Goal: Information Seeking & Learning: Understand process/instructions

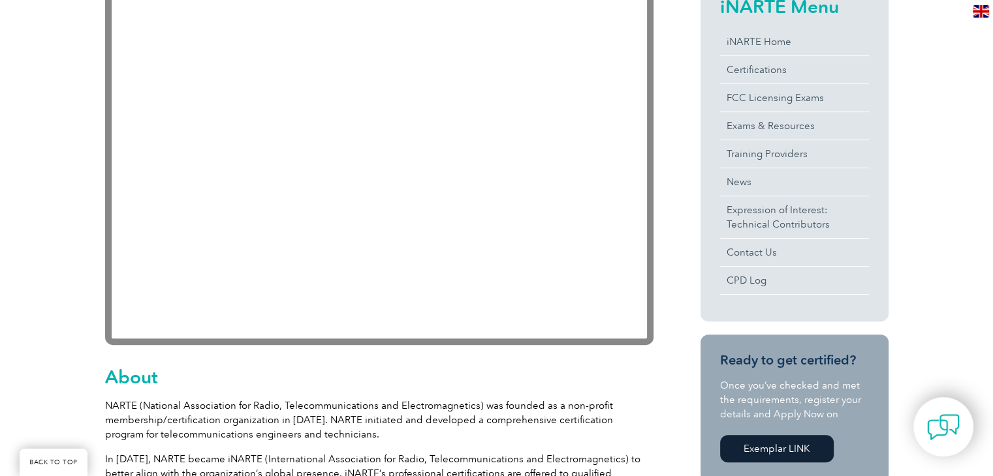
scroll to position [326, 0]
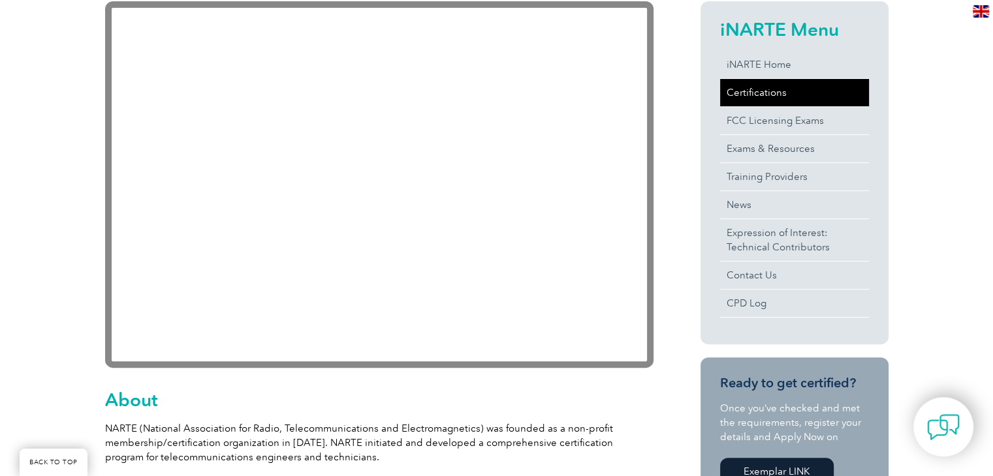
click at [792, 97] on link "Certifications" at bounding box center [794, 92] width 149 height 27
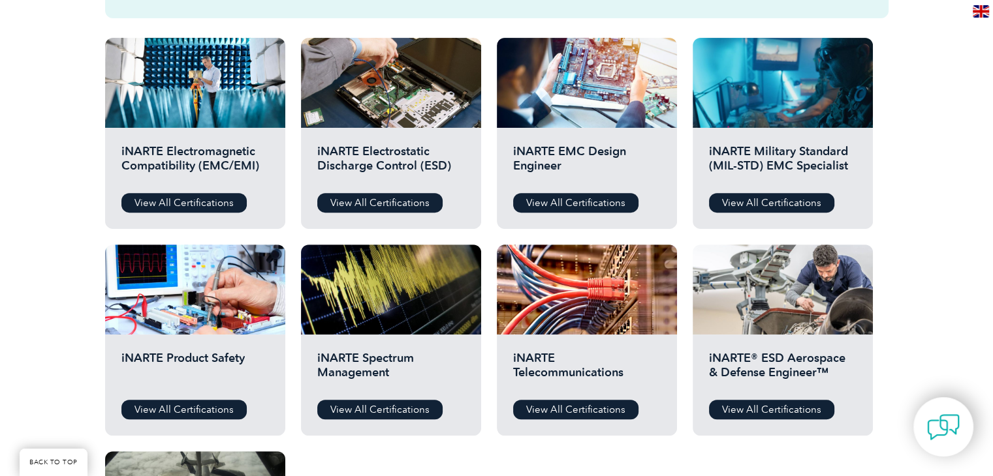
scroll to position [522, 0]
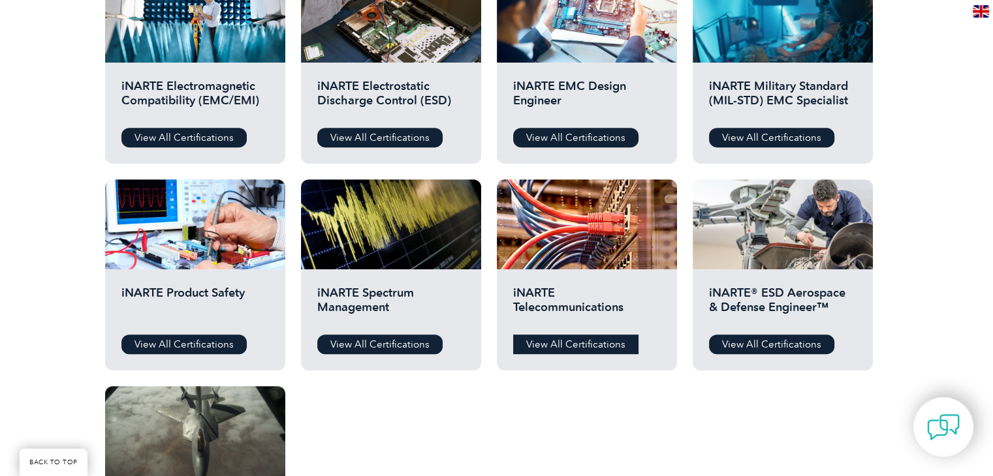
click at [564, 348] on link "View All Certifications" at bounding box center [575, 345] width 125 height 20
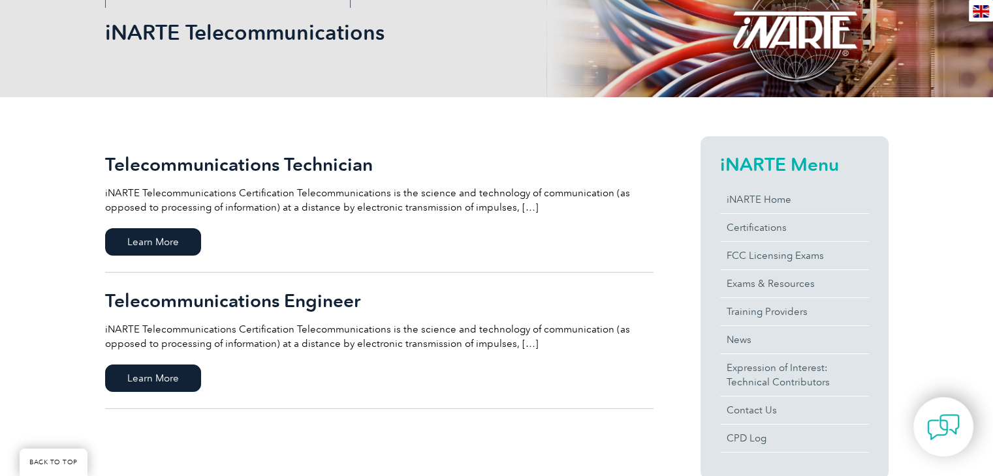
scroll to position [261, 0]
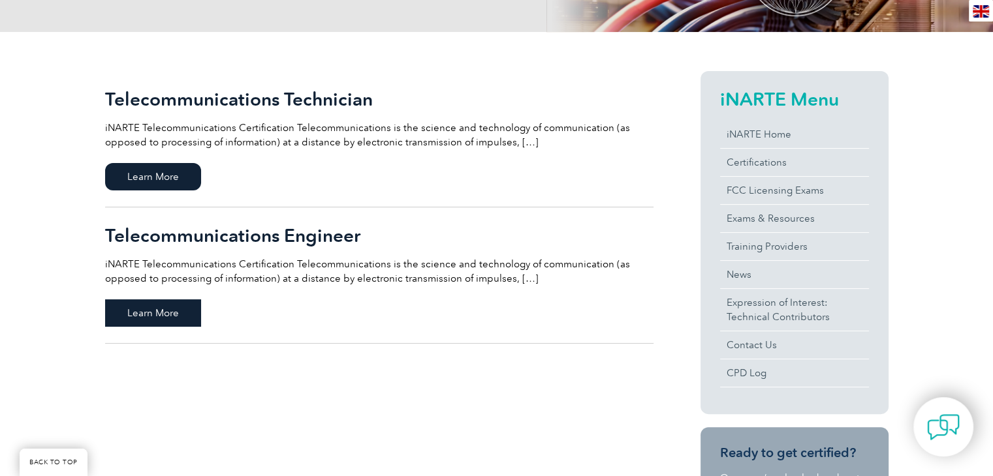
click at [156, 320] on span "Learn More" at bounding box center [153, 313] width 96 height 27
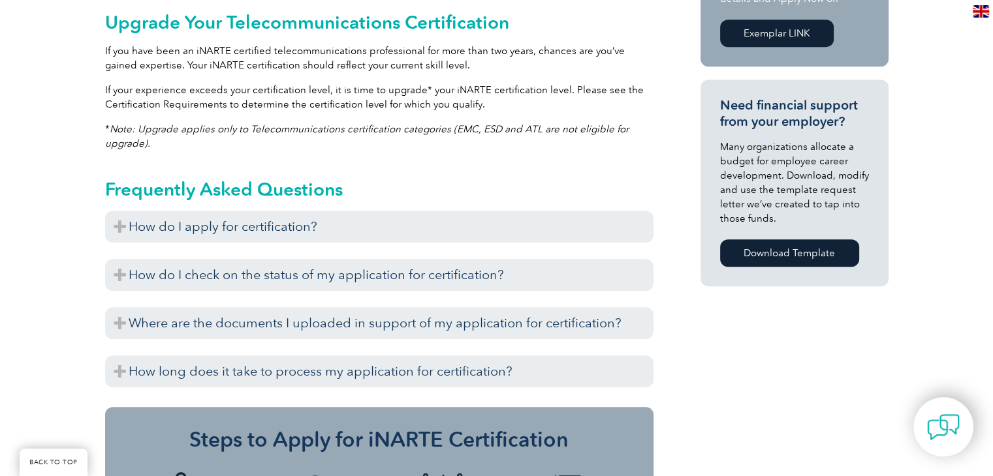
scroll to position [914, 0]
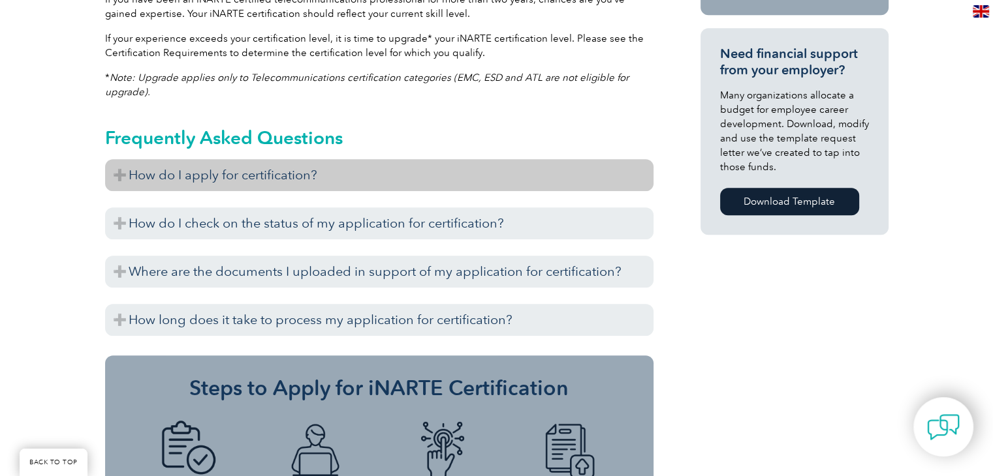
click at [120, 172] on h3 "How do I apply for certification?" at bounding box center [379, 175] width 548 height 32
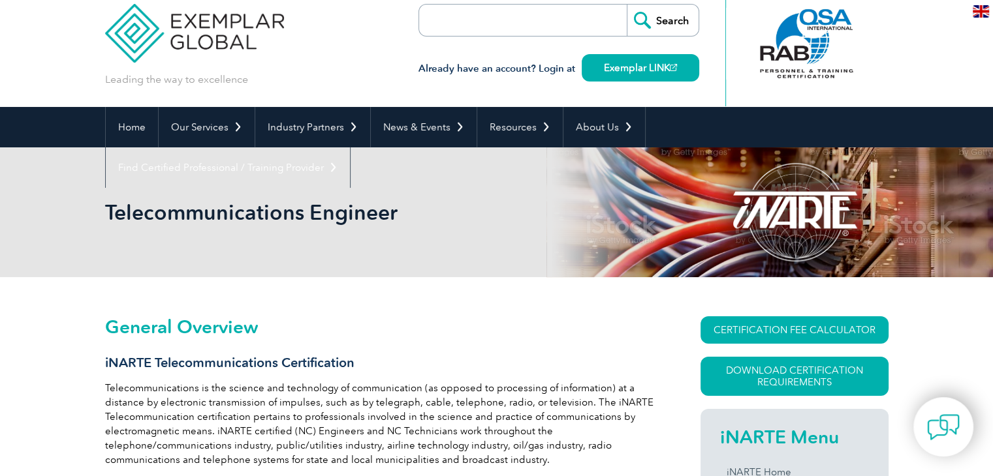
scroll to position [65, 0]
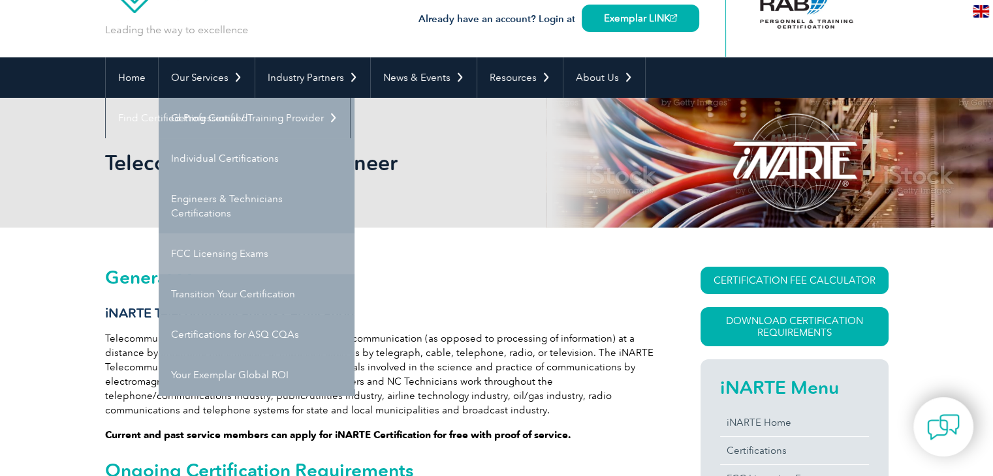
click at [237, 255] on link "FCC Licensing Exams" at bounding box center [257, 254] width 196 height 40
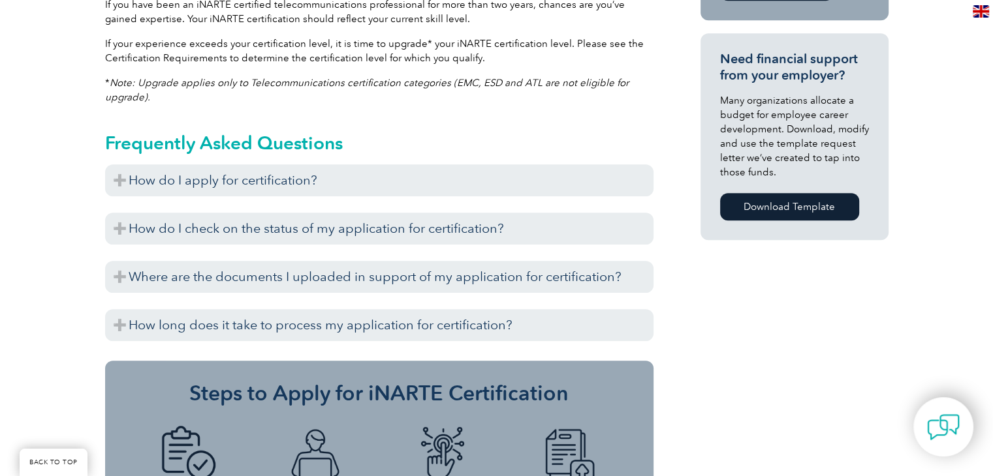
scroll to position [914, 0]
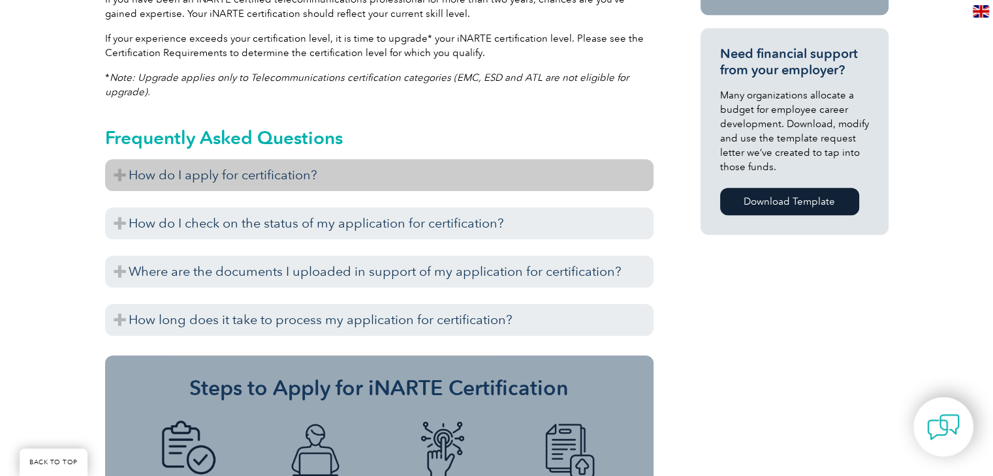
click at [119, 176] on h3 "How do I apply for certification?" at bounding box center [379, 175] width 548 height 32
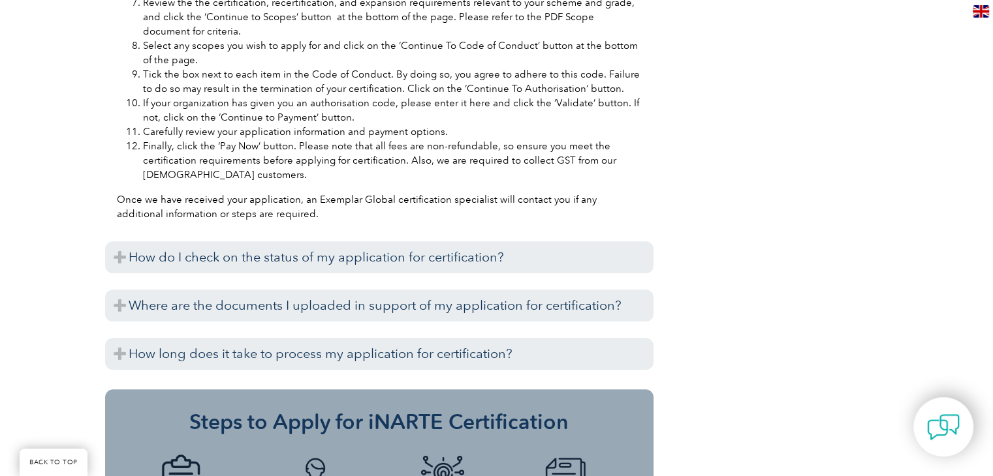
scroll to position [1436, 0]
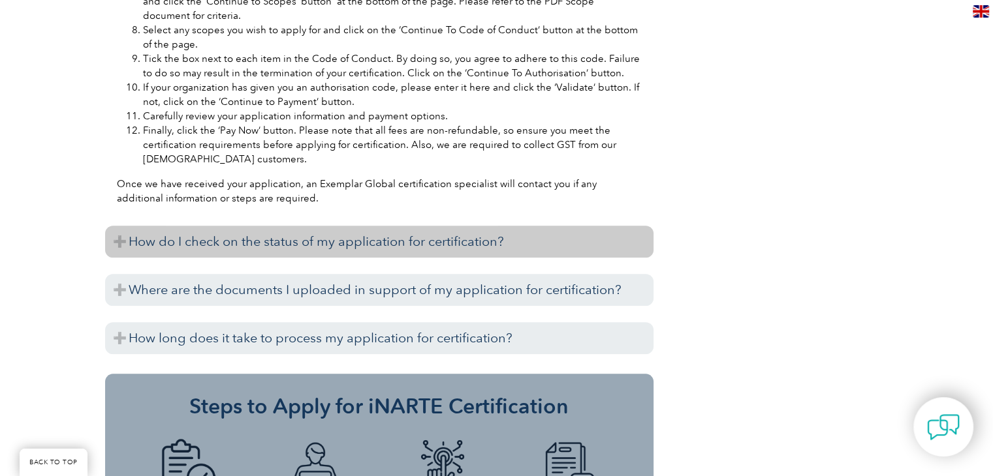
click at [128, 238] on h3 "How do I check on the status of my application for certification?" at bounding box center [379, 242] width 548 height 32
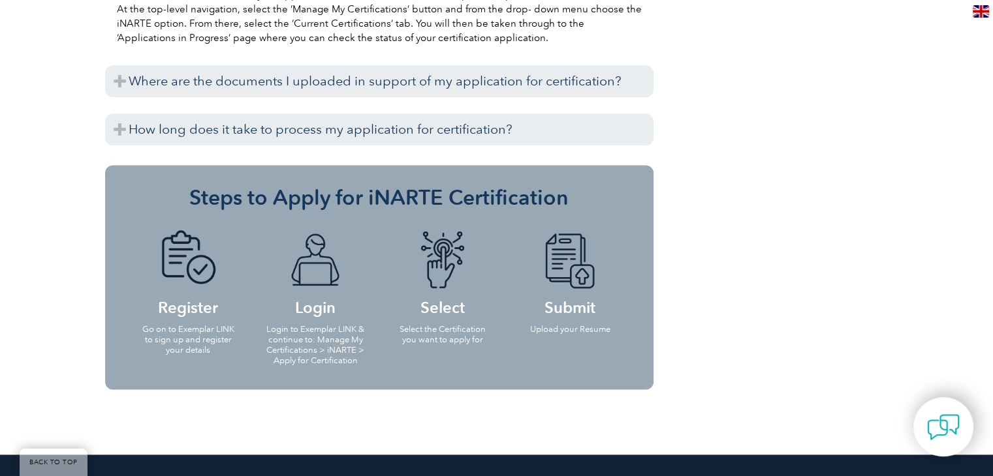
scroll to position [1631, 0]
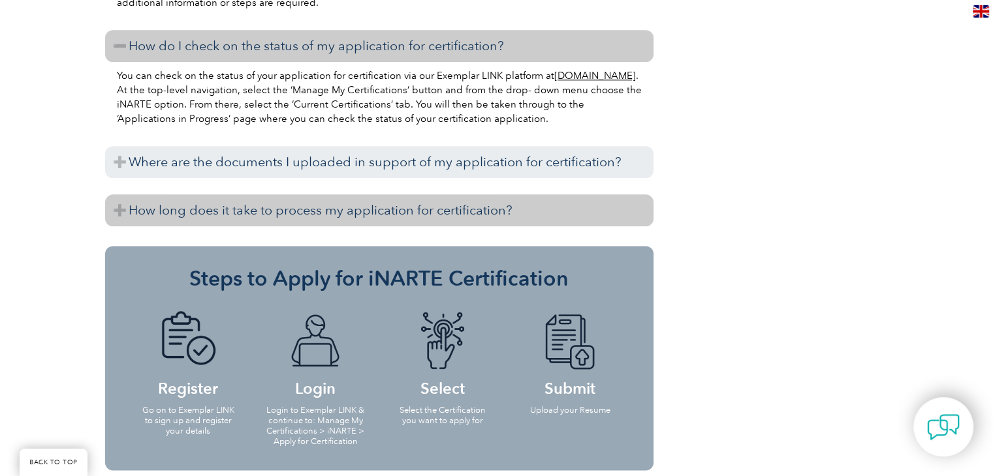
click at [134, 209] on h3 "How long does it take to process my application for certification?" at bounding box center [379, 210] width 548 height 32
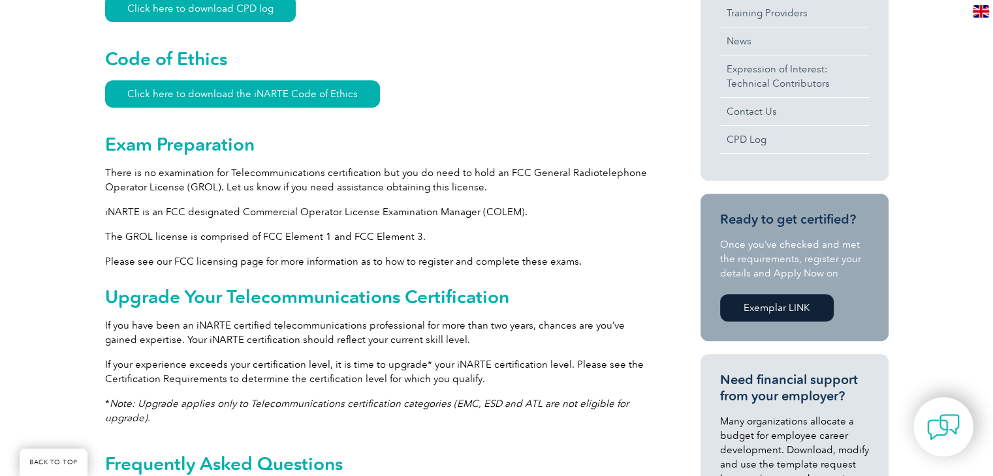
scroll to position [522, 0]
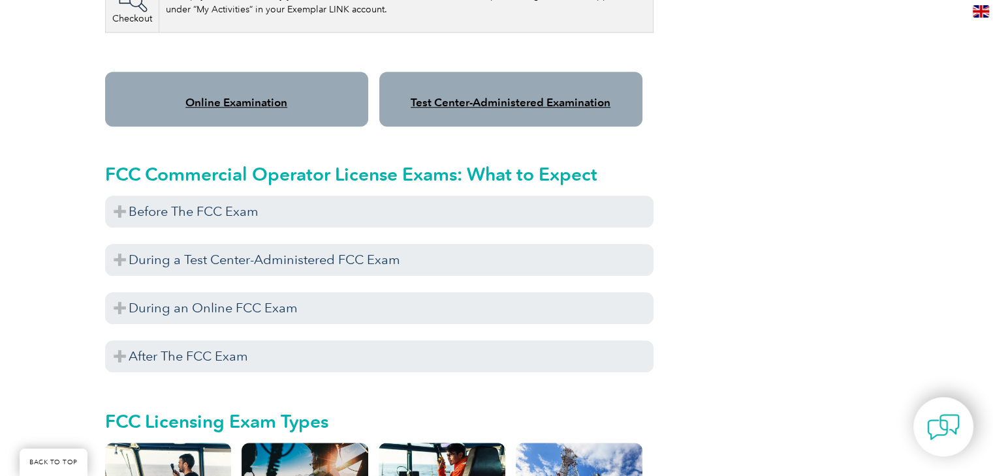
scroll to position [1109, 0]
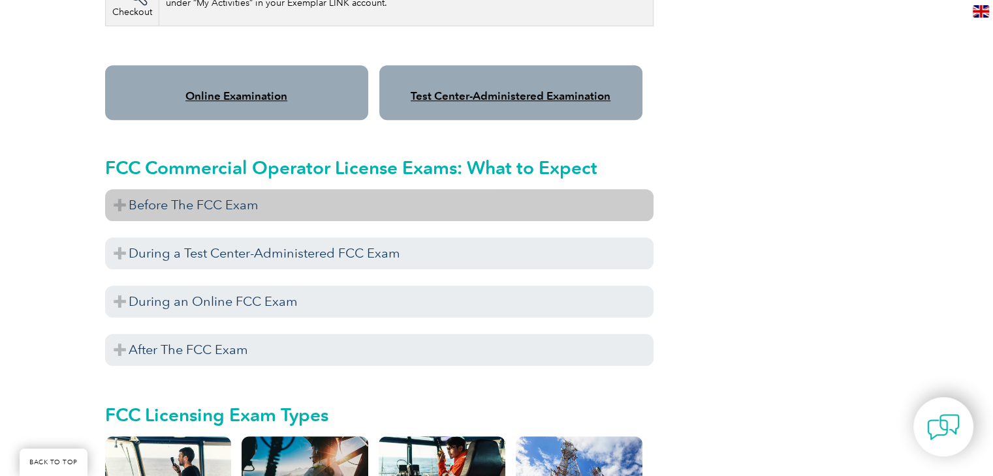
click at [126, 189] on h3 "Before The FCC Exam" at bounding box center [379, 205] width 548 height 32
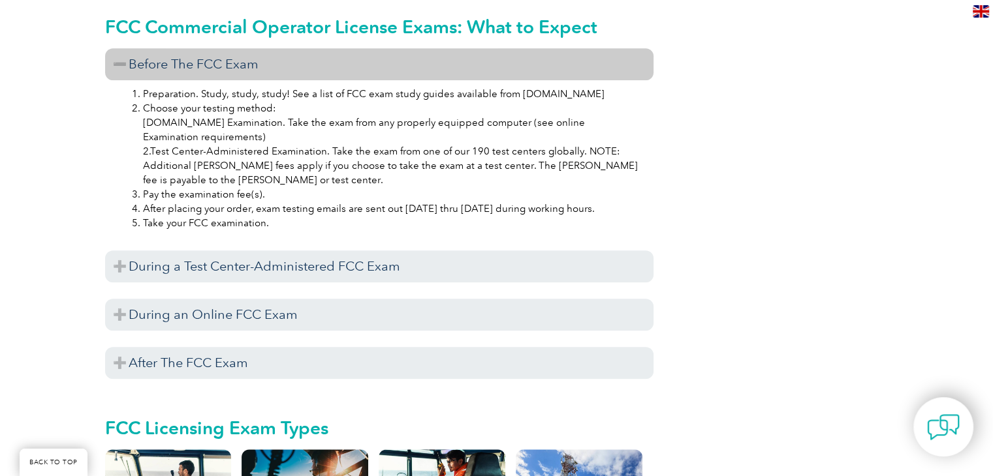
scroll to position [1240, 0]
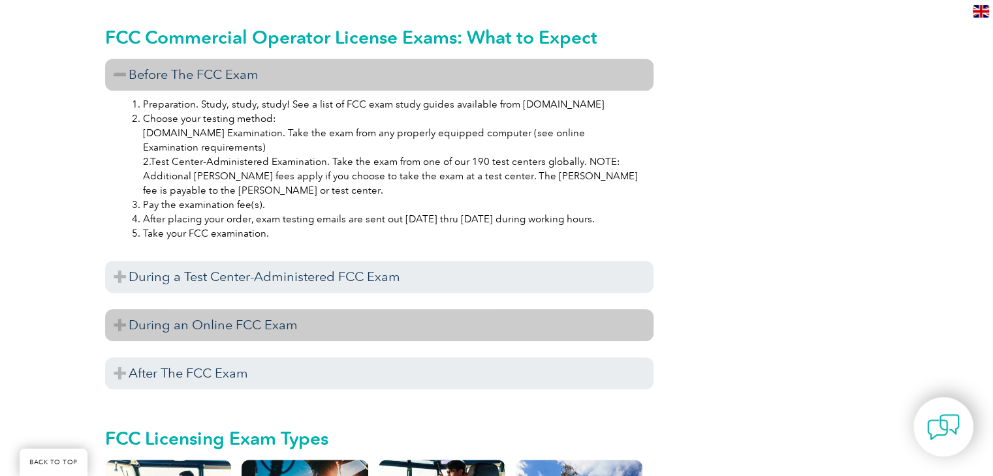
click at [125, 309] on h3 "During an Online FCC Exam" at bounding box center [379, 325] width 548 height 32
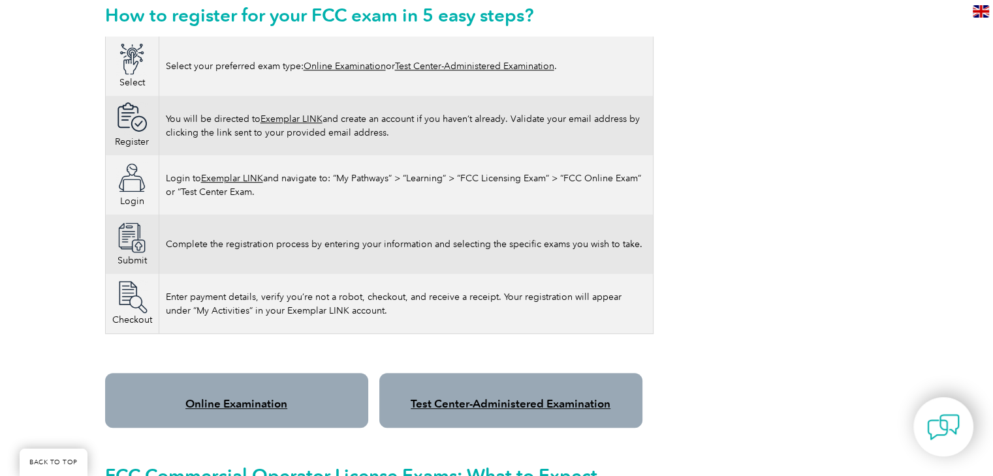
scroll to position [587, 0]
